Goal: Task Accomplishment & Management: Manage account settings

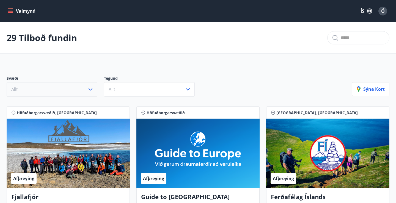
click at [91, 89] on icon "button" at bounding box center [90, 89] width 7 height 7
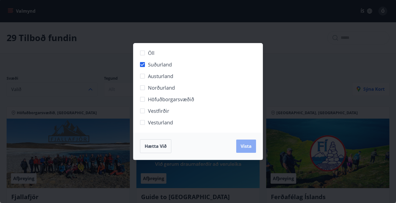
click at [247, 147] on span "Vista" at bounding box center [246, 146] width 11 height 6
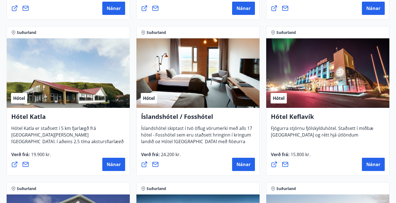
scroll to position [251, 0]
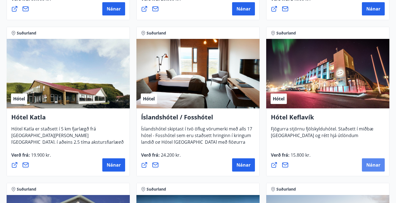
click at [373, 164] on span "Nánar" at bounding box center [374, 165] width 14 height 6
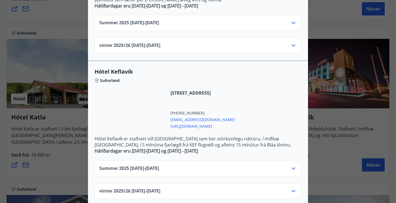
scroll to position [210, 0]
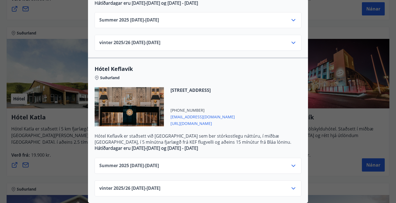
click at [295, 190] on icon at bounding box center [293, 188] width 7 height 7
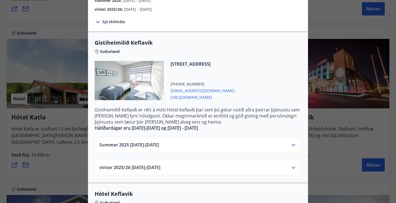
scroll to position [0, 0]
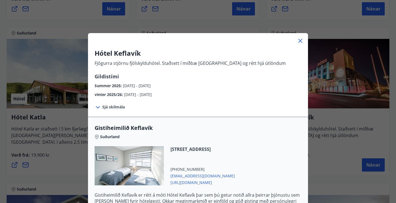
click at [300, 39] on icon at bounding box center [300, 40] width 7 height 7
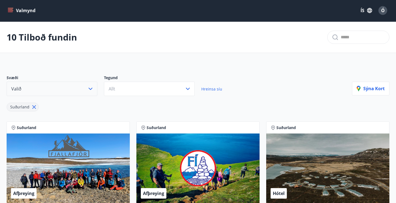
scroll to position [1, 0]
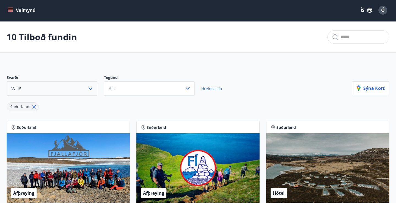
click at [91, 88] on icon "button" at bounding box center [91, 88] width 4 height 2
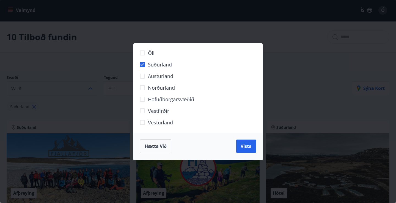
click at [312, 85] on div "Öll Suðurland [GEOGRAPHIC_DATA] Norðurland Höfuðborgarsvæðið [GEOGRAPHIC_DATA] …" at bounding box center [198, 101] width 396 height 203
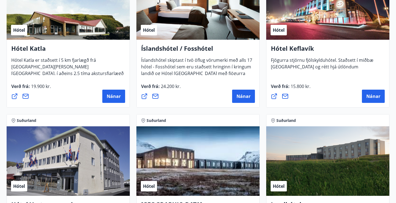
scroll to position [320, 0]
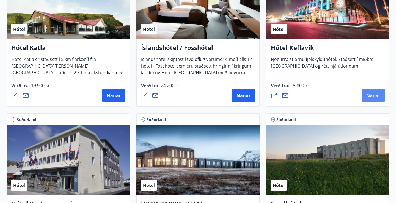
click at [373, 95] on span "Nánar" at bounding box center [374, 95] width 14 height 6
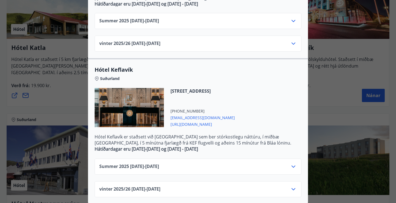
scroll to position [210, 0]
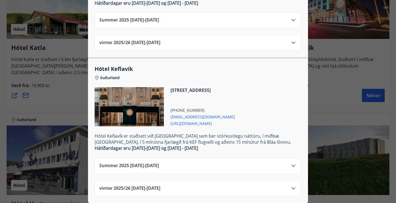
click at [294, 165] on icon at bounding box center [293, 165] width 7 height 7
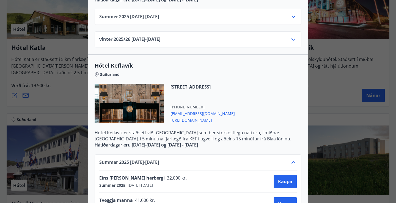
scroll to position [214, 0]
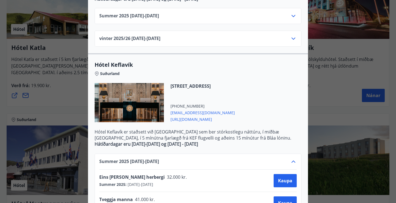
click at [294, 36] on icon at bounding box center [293, 38] width 7 height 7
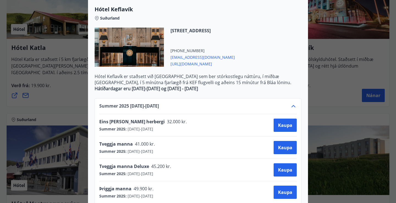
scroll to position [433, 0]
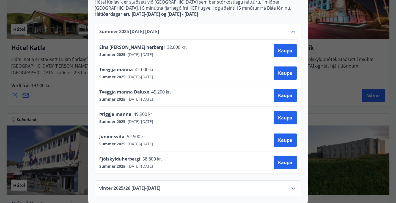
click at [294, 188] on icon at bounding box center [294, 188] width 4 height 2
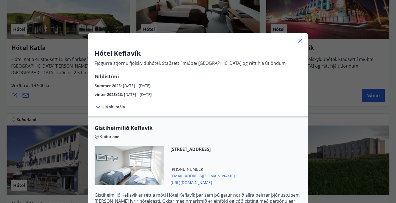
scroll to position [3, 0]
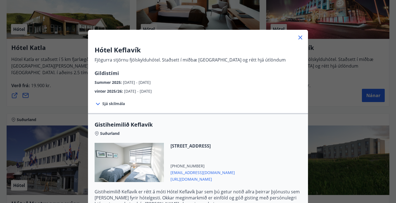
click at [299, 36] on icon at bounding box center [301, 38] width 4 height 4
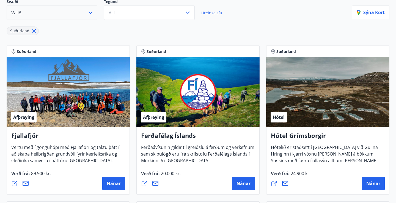
scroll to position [0, 0]
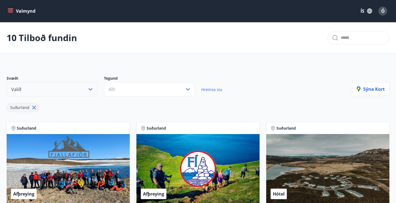
click at [383, 11] on span "Ó" at bounding box center [383, 11] width 4 height 6
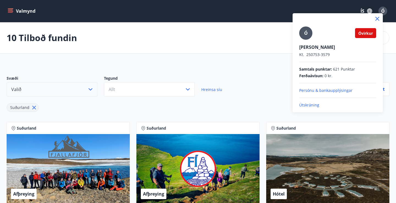
click at [309, 104] on p "Útskráning" at bounding box center [337, 105] width 77 height 6
